Goal: Task Accomplishment & Management: Manage account settings

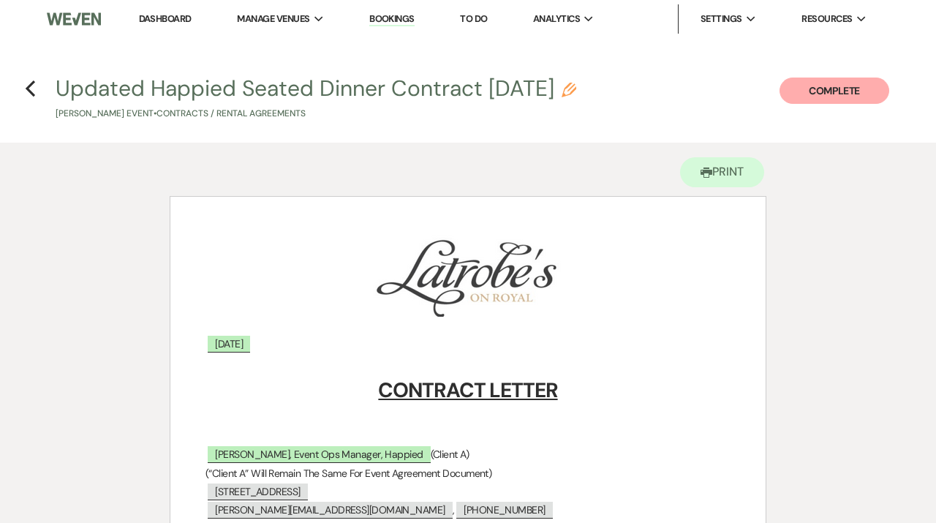
click at [165, 12] on li "Dashboard" at bounding box center [165, 18] width 67 height 29
click at [159, 22] on link "Dashboard" at bounding box center [165, 18] width 53 height 12
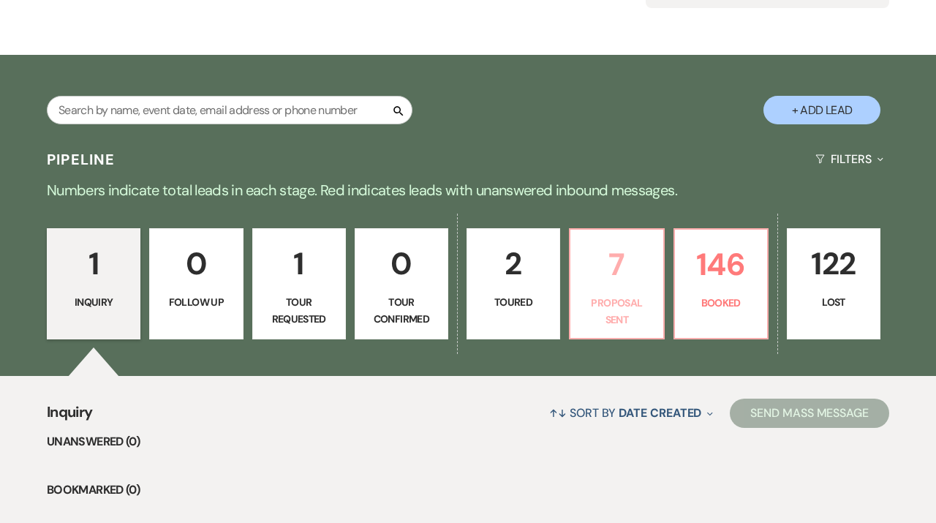
click at [625, 301] on p "Proposal Sent" at bounding box center [616, 311] width 75 height 33
select select "6"
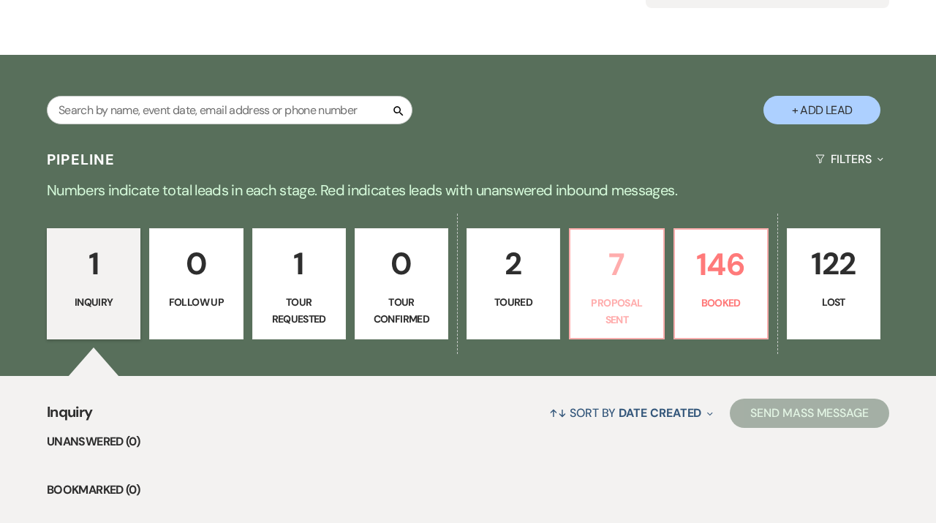
select select "6"
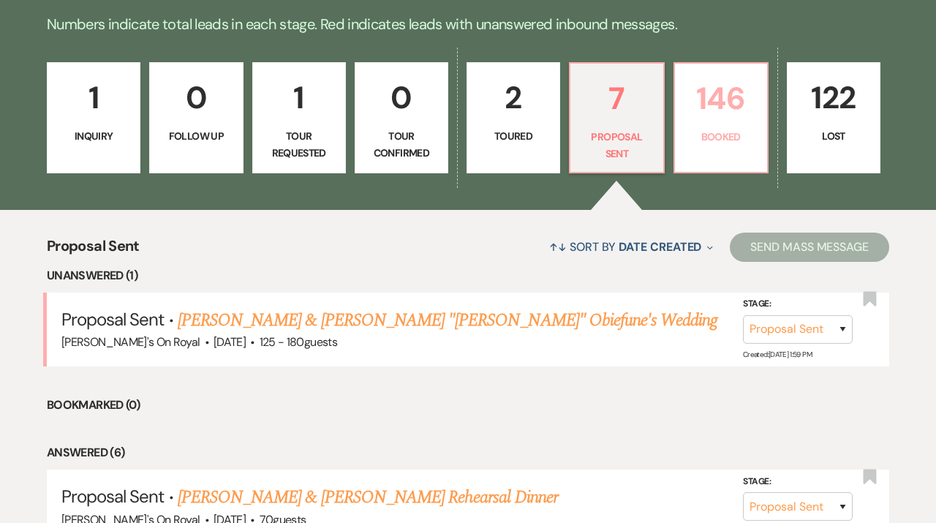
scroll to position [356, 0]
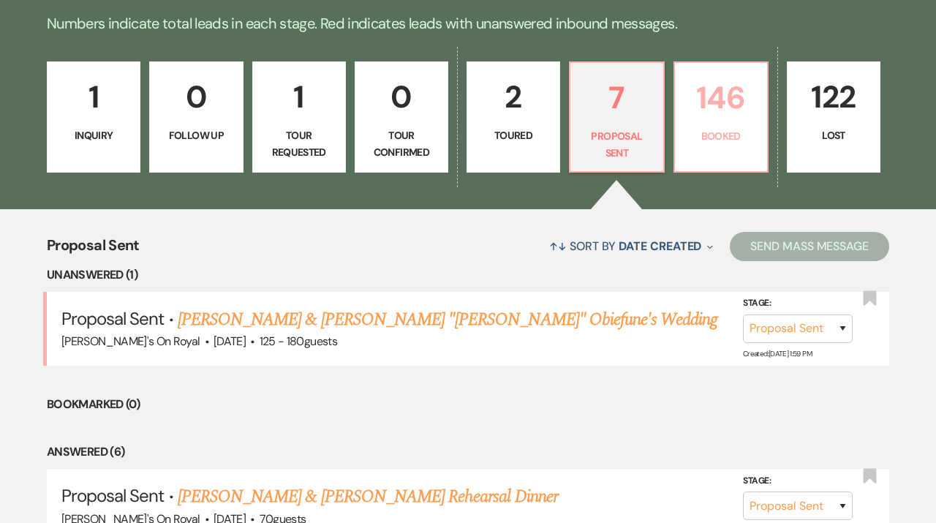
click at [716, 137] on p "Booked" at bounding box center [721, 136] width 75 height 16
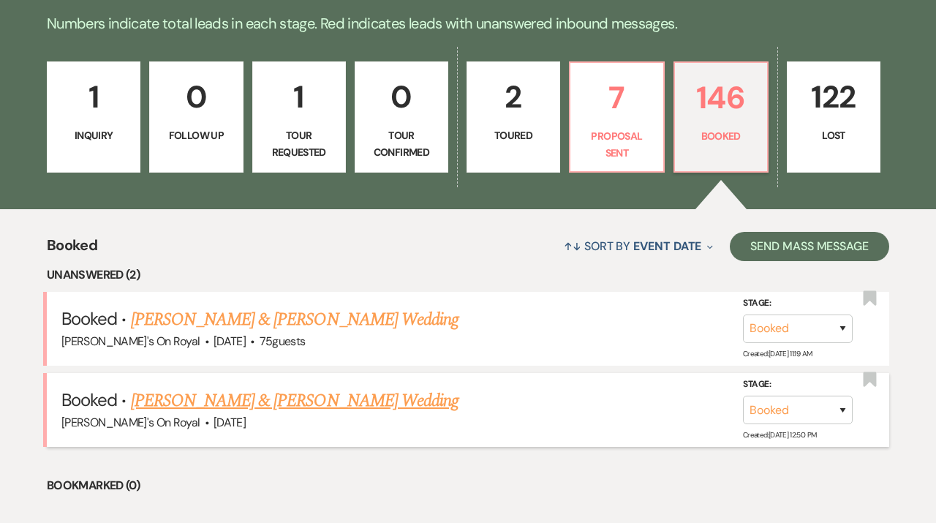
click at [373, 411] on link "[PERSON_NAME] & [PERSON_NAME] Wedding" at bounding box center [295, 401] width 328 height 26
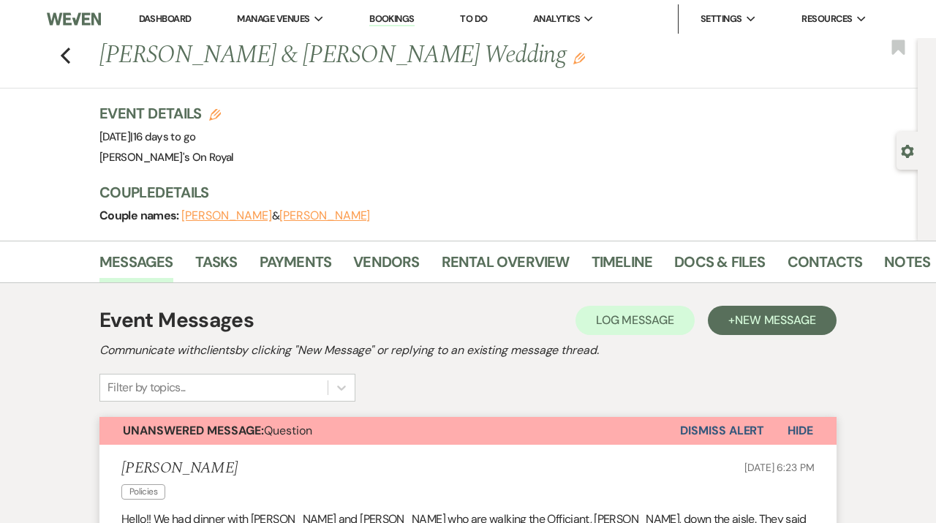
click at [146, 15] on link "Dashboard" at bounding box center [165, 18] width 53 height 12
